Goal: Navigation & Orientation: Find specific page/section

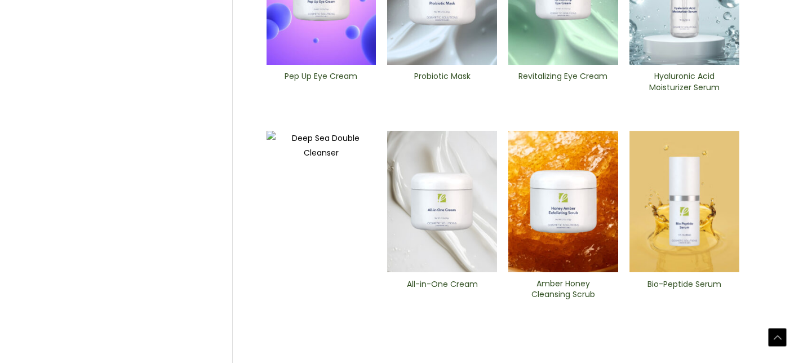
scroll to position [598, 0]
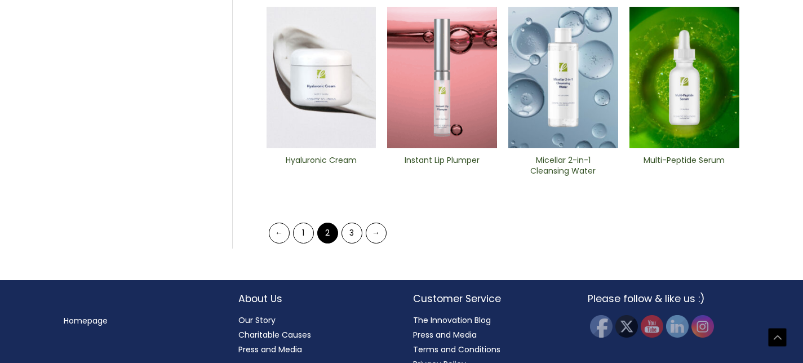
scroll to position [585, 0]
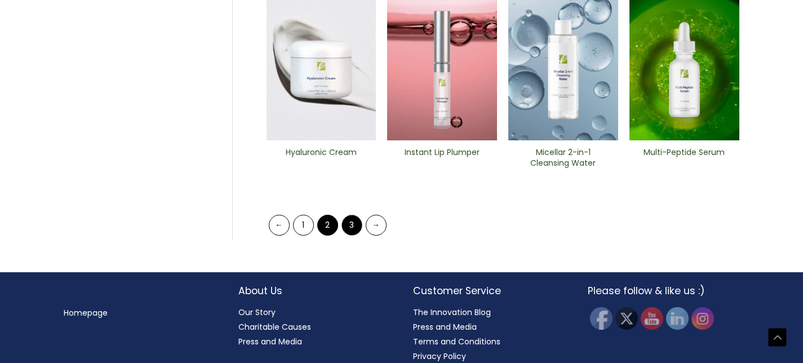
click at [350, 225] on link "3" at bounding box center [351, 225] width 21 height 21
